Goal: Entertainment & Leisure: Consume media (video, audio)

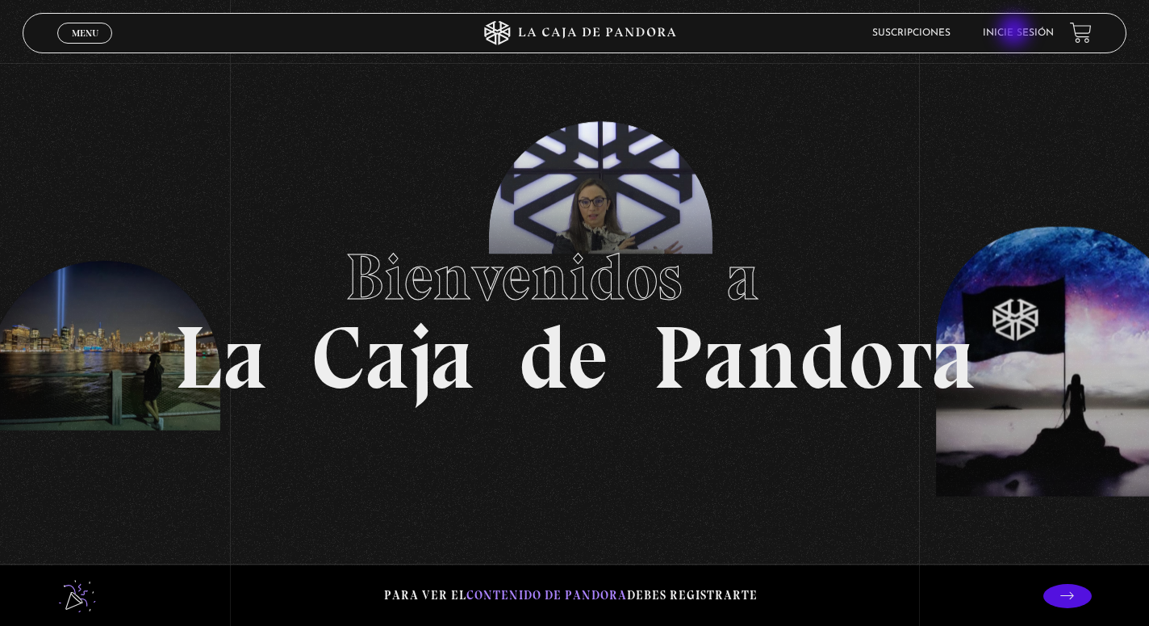
click at [1016, 32] on link "Inicie sesión" at bounding box center [1018, 33] width 71 height 10
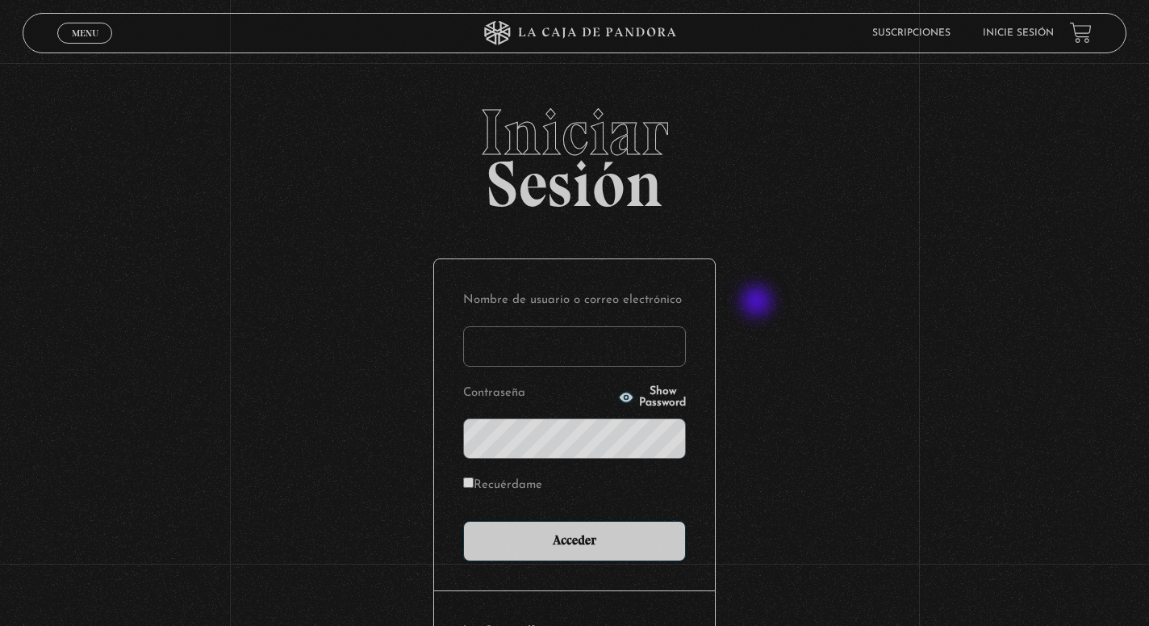
type input "stephsn120@gmail.com"
click at [575, 539] on input "Acceder" at bounding box center [574, 541] width 223 height 40
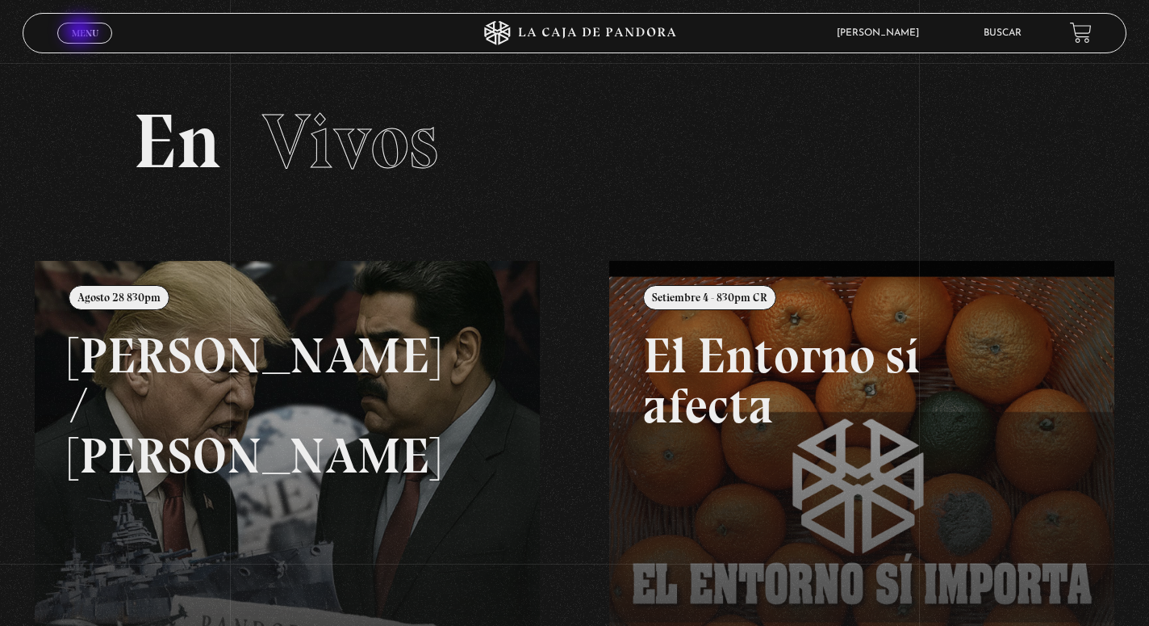
click at [82, 32] on span "Menu" at bounding box center [85, 33] width 27 height 10
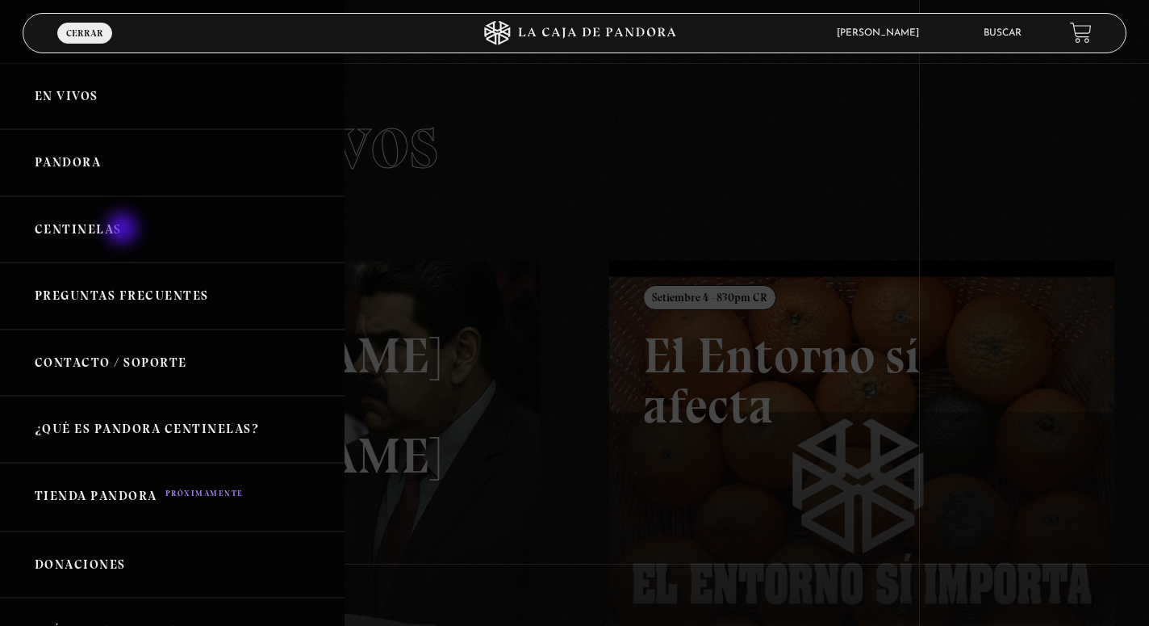
click at [123, 230] on link "Centinelas" at bounding box center [172, 229] width 345 height 67
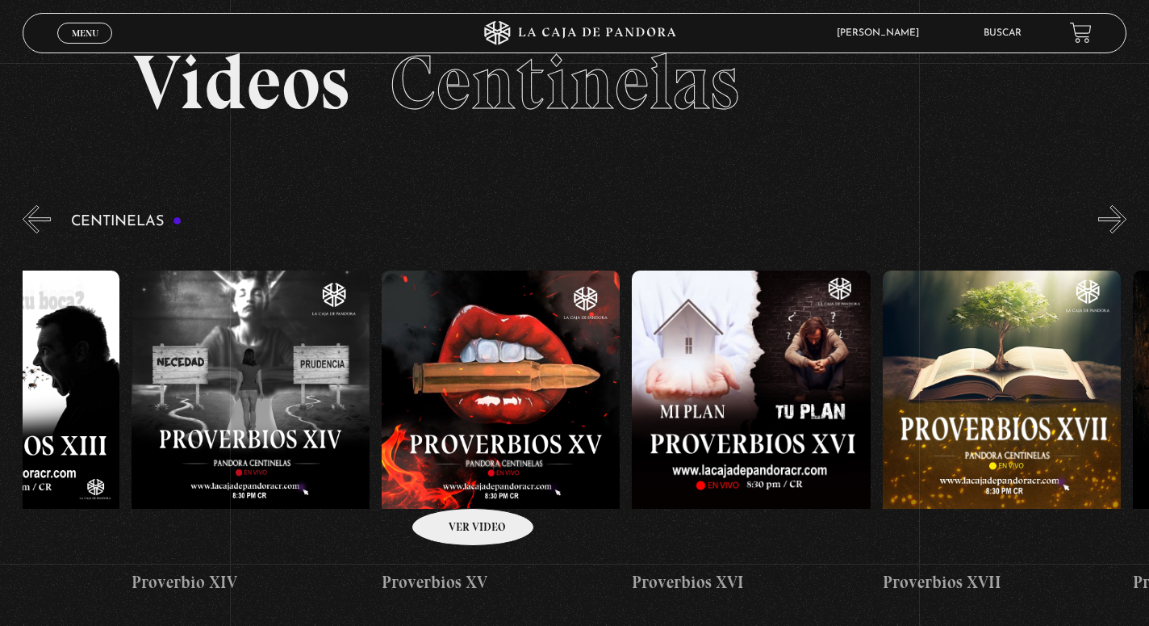
scroll to position [0, 3899]
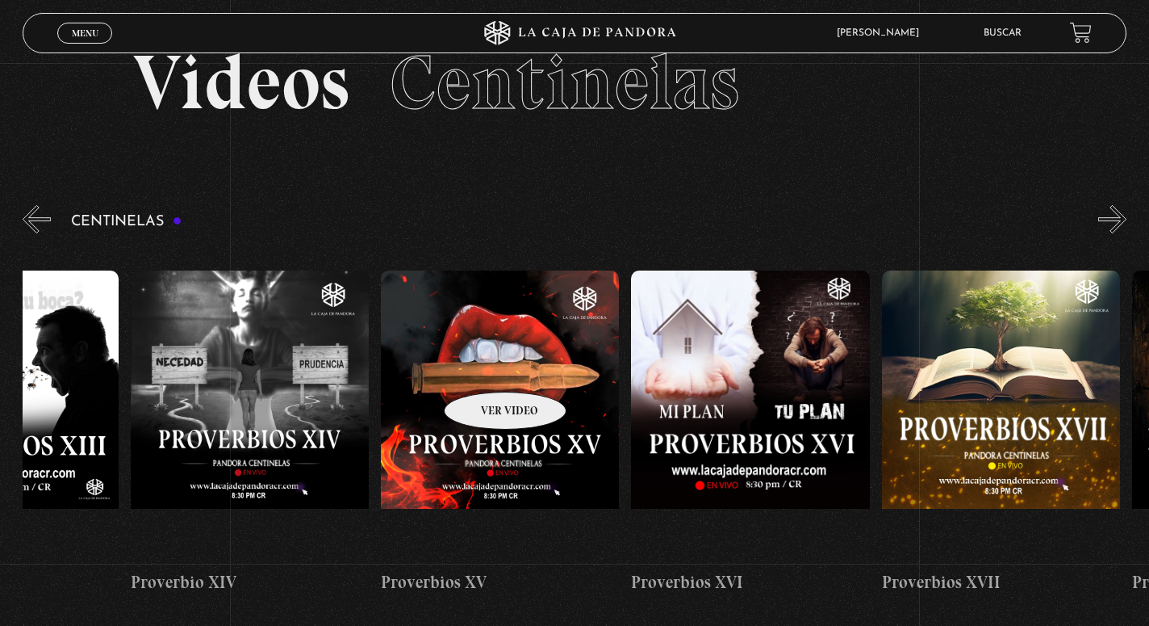
click at [484, 367] on figure at bounding box center [500, 415] width 238 height 291
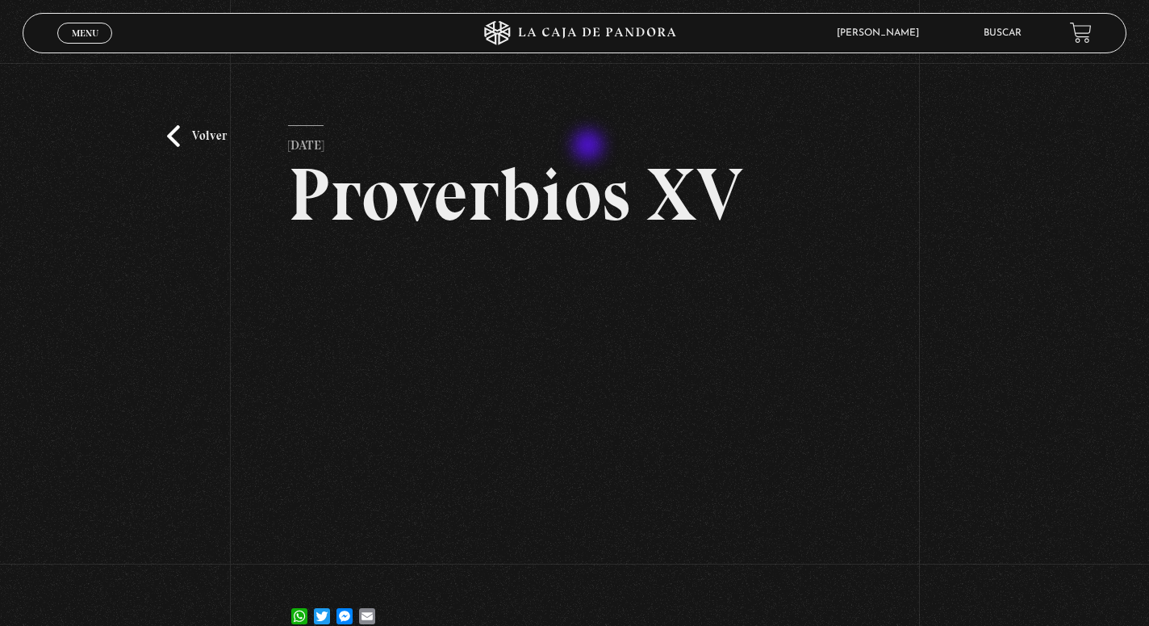
scroll to position [24, 0]
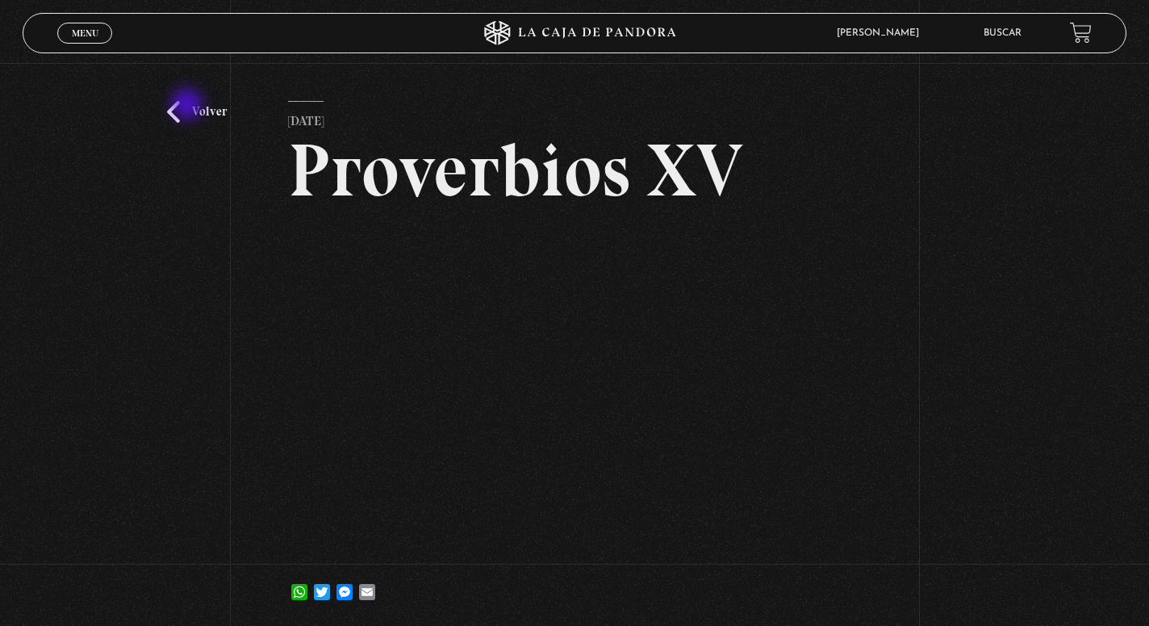
click at [189, 106] on link "Volver" at bounding box center [197, 112] width 60 height 22
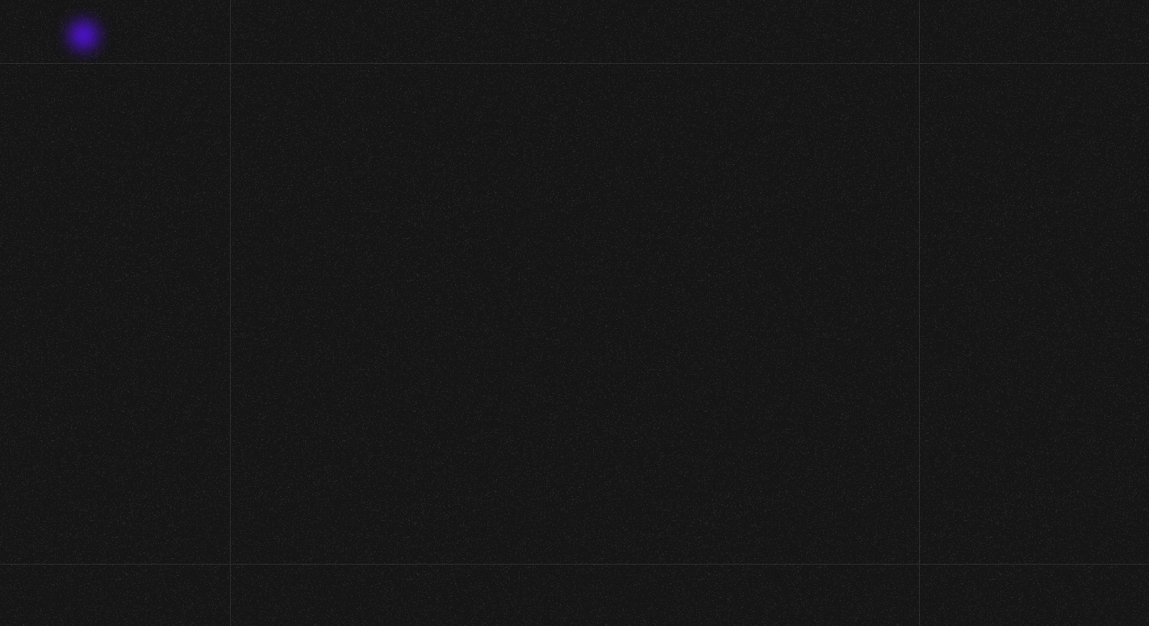
scroll to position [59, 0]
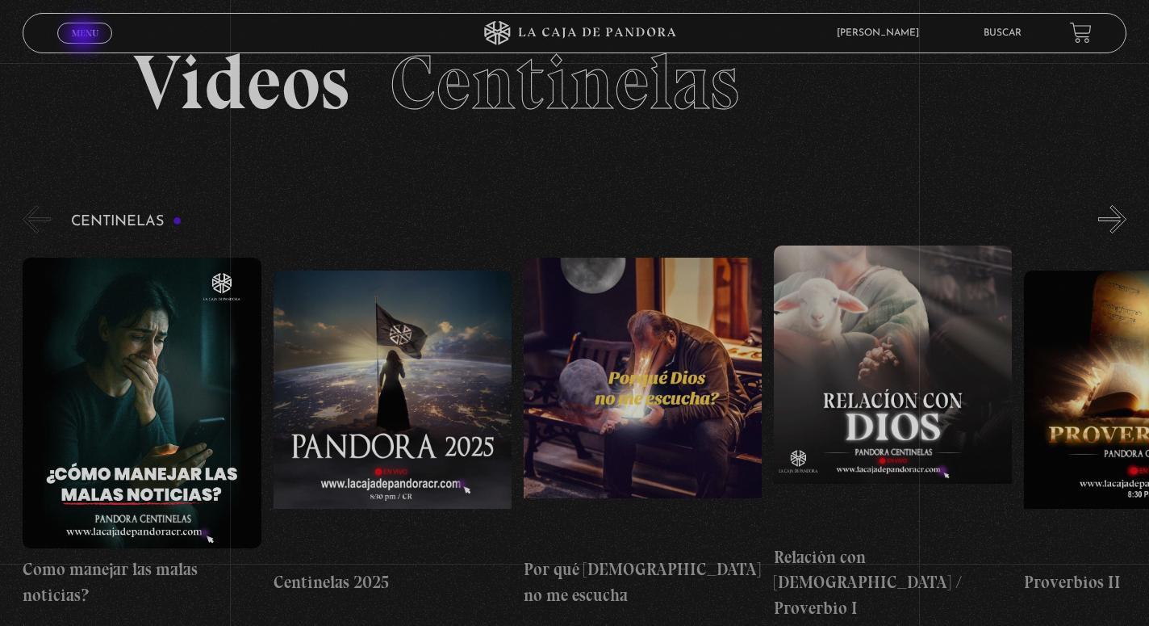
click at [85, 36] on span "Menu" at bounding box center [85, 33] width 27 height 10
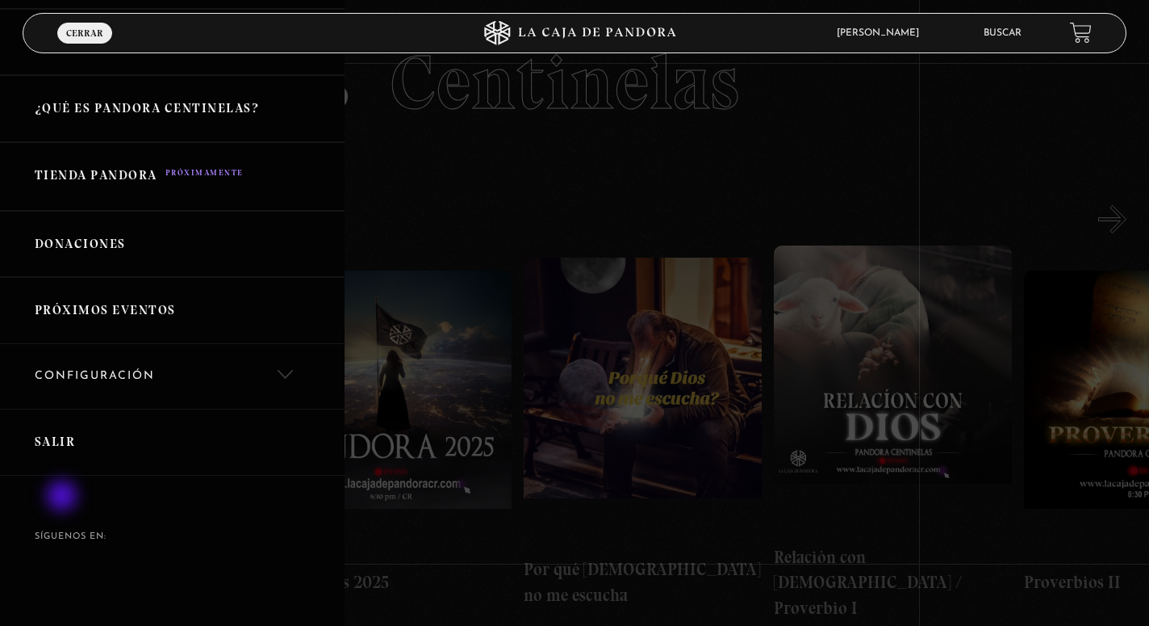
scroll to position [320, 0]
click at [60, 432] on link "Salir" at bounding box center [172, 442] width 345 height 67
